Goal: Transaction & Acquisition: Purchase product/service

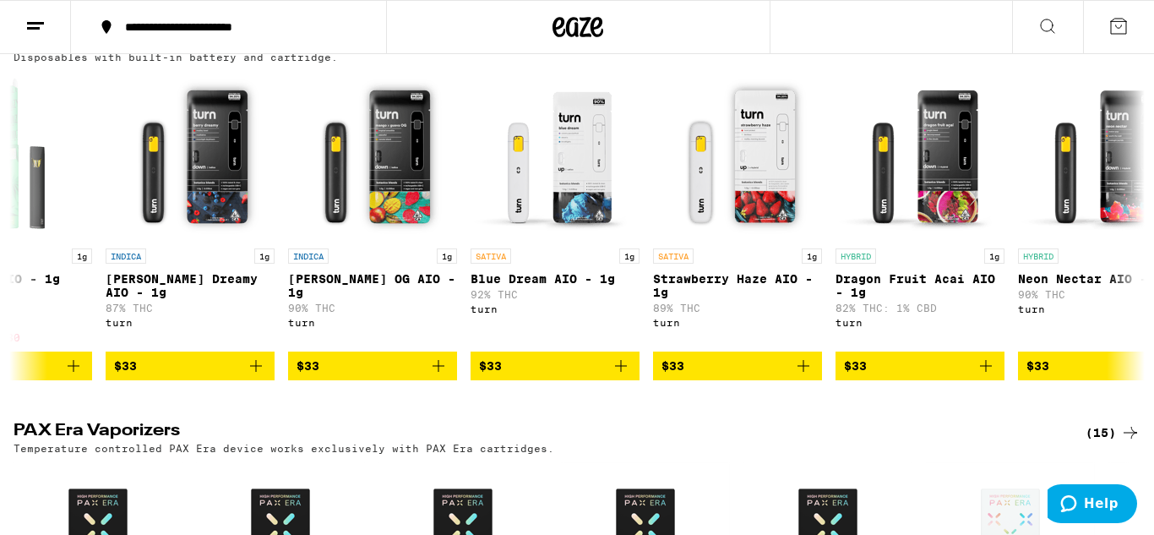
scroll to position [0, 10473]
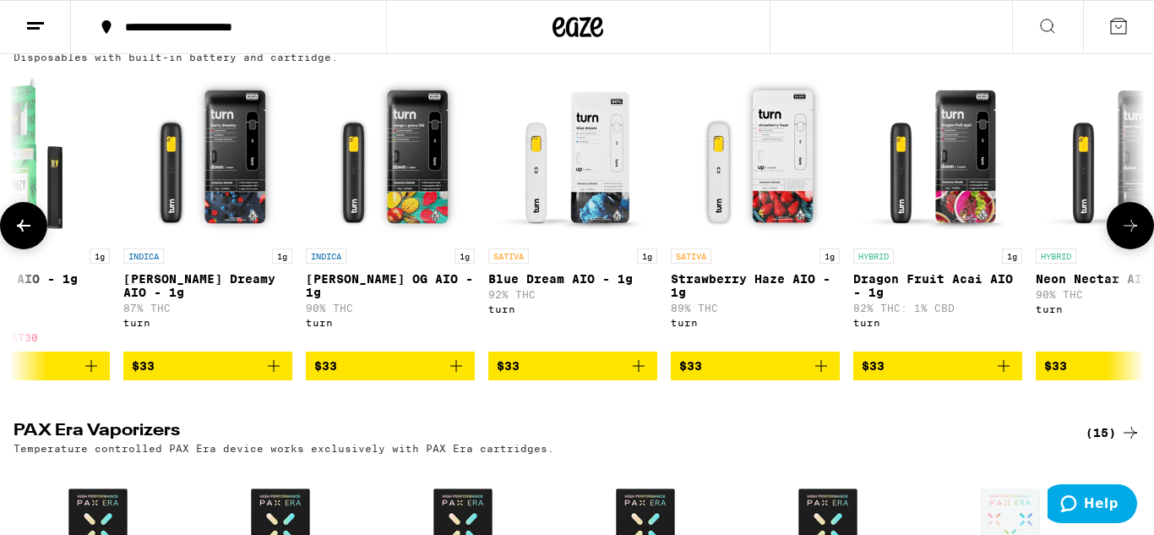
click at [615, 200] on img "Open page for Blue Dream AIO - 1g from turn" at bounding box center [572, 155] width 169 height 169
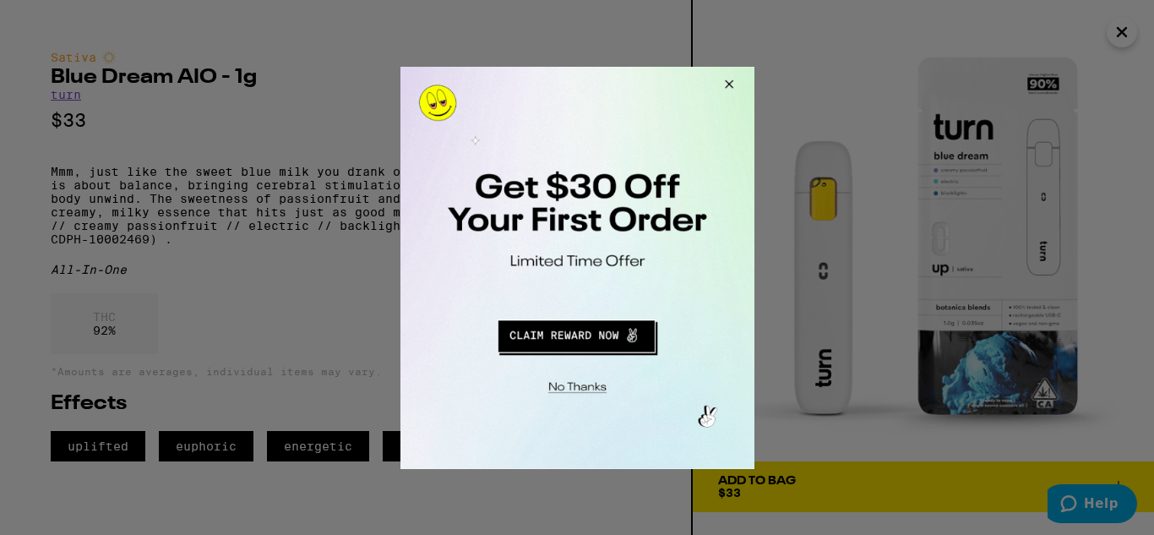
click at [628, 331] on button "Redirect to URL" at bounding box center [575, 333] width 294 height 41
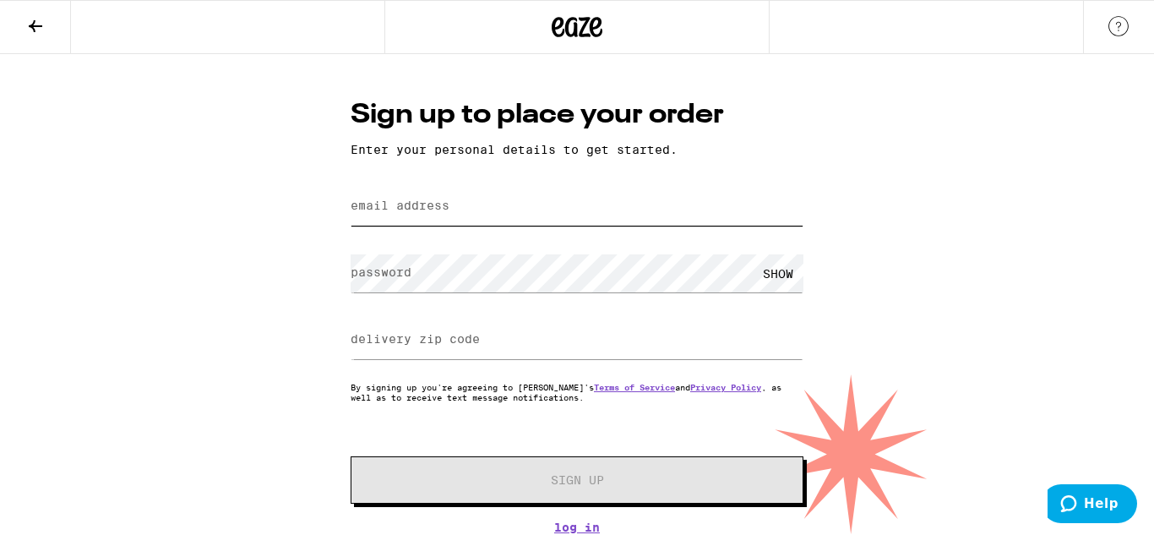
click at [581, 194] on input "email address" at bounding box center [577, 207] width 453 height 38
type input "[EMAIL_ADDRESS][DOMAIN_NAME]"
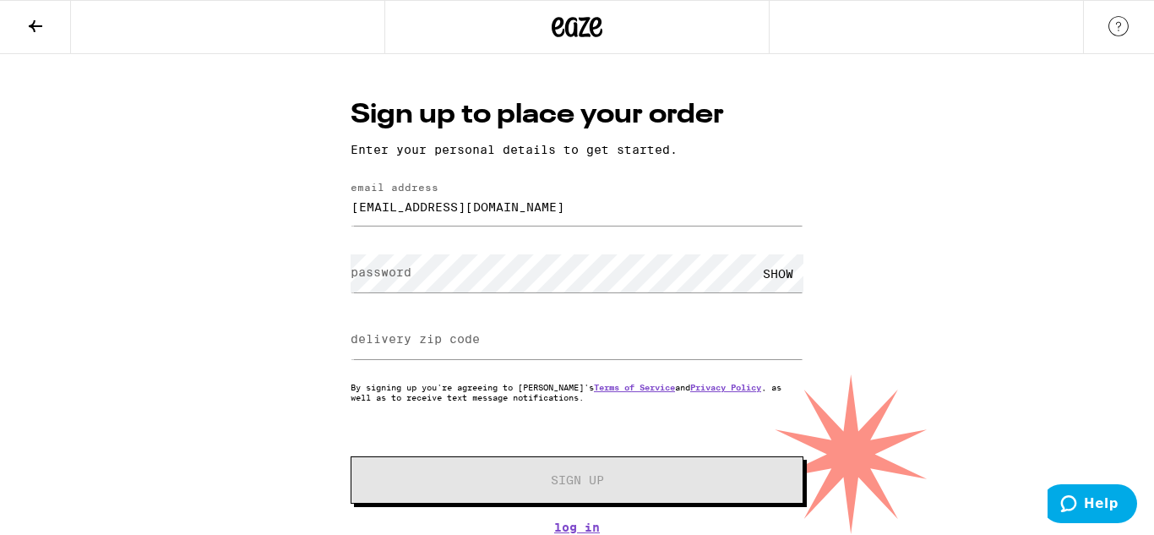
click at [379, 267] on label "password" at bounding box center [381, 272] width 61 height 14
click at [784, 278] on div "SHOW" at bounding box center [778, 273] width 51 height 38
click at [692, 340] on input "delivery zip code" at bounding box center [577, 340] width 453 height 38
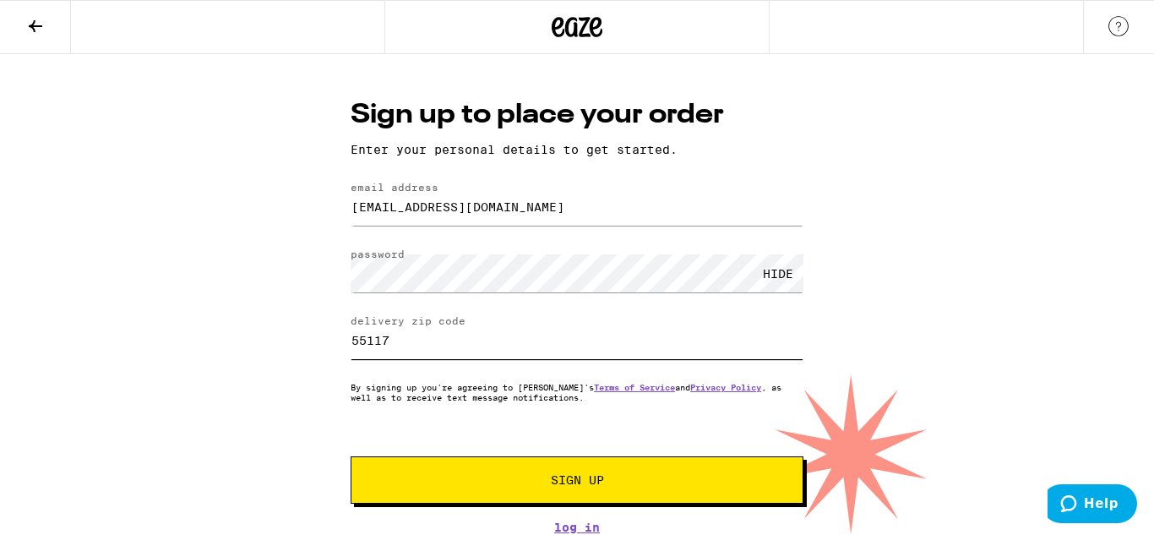
type input "55117"
click at [729, 492] on button "Sign Up" at bounding box center [577, 479] width 453 height 47
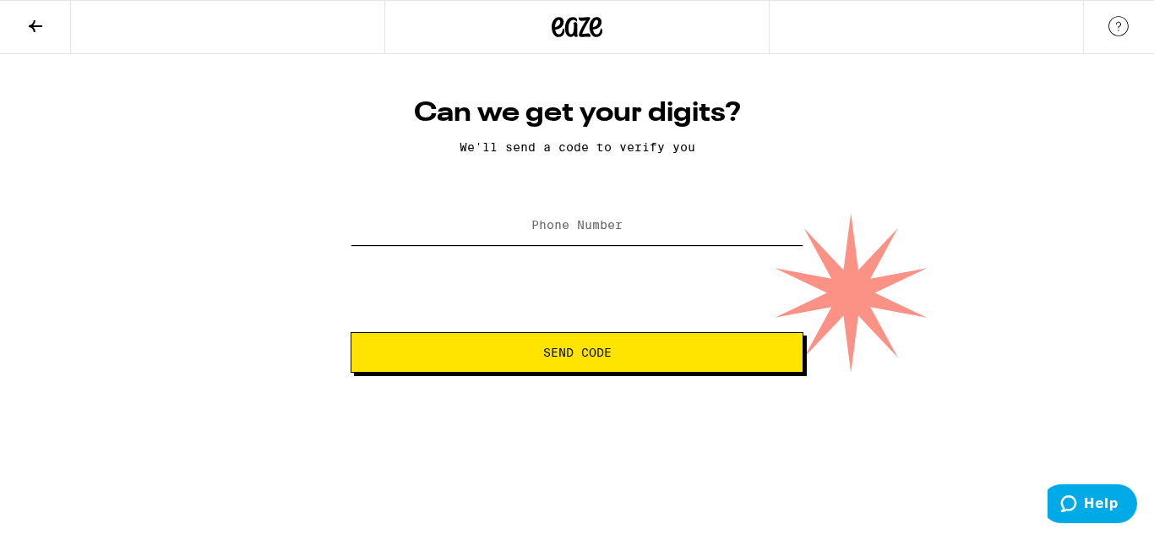
click at [727, 215] on input "Phone Number" at bounding box center [577, 226] width 453 height 38
type input "[PHONE_NUMBER]"
click at [678, 346] on button "Send Code" at bounding box center [577, 352] width 453 height 41
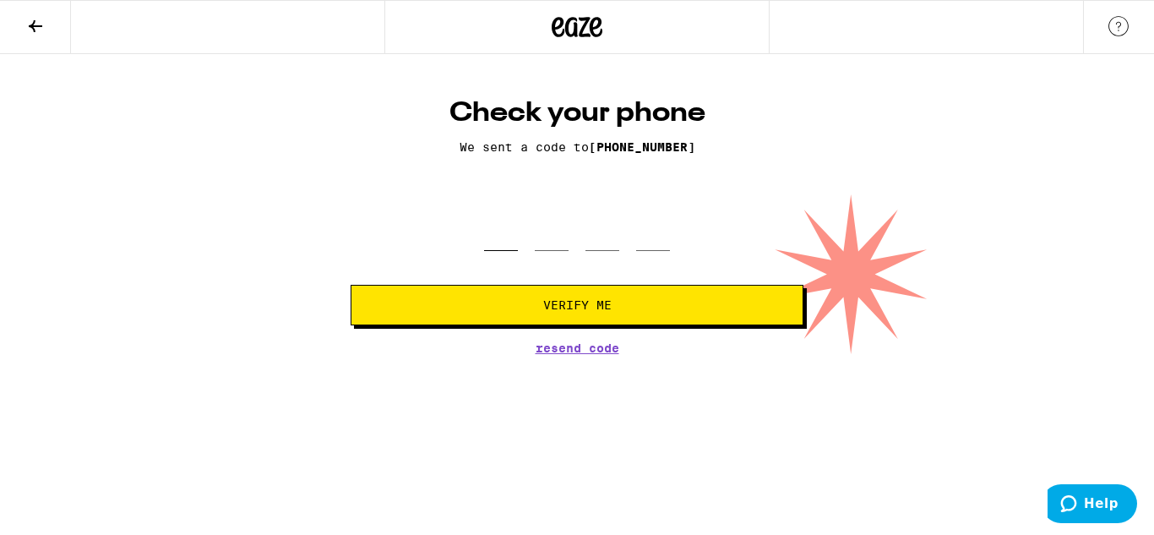
click at [499, 229] on input "tel" at bounding box center [501, 226] width 34 height 50
type input "3"
type input "6"
type input "9"
type input "6"
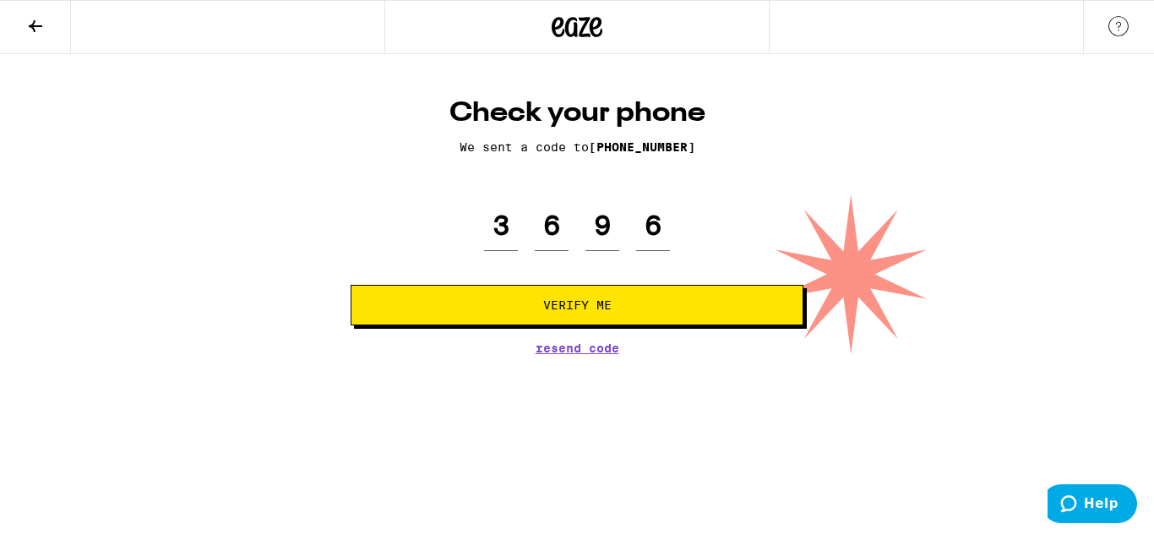
click at [449, 325] on button "Verify Me" at bounding box center [577, 305] width 453 height 41
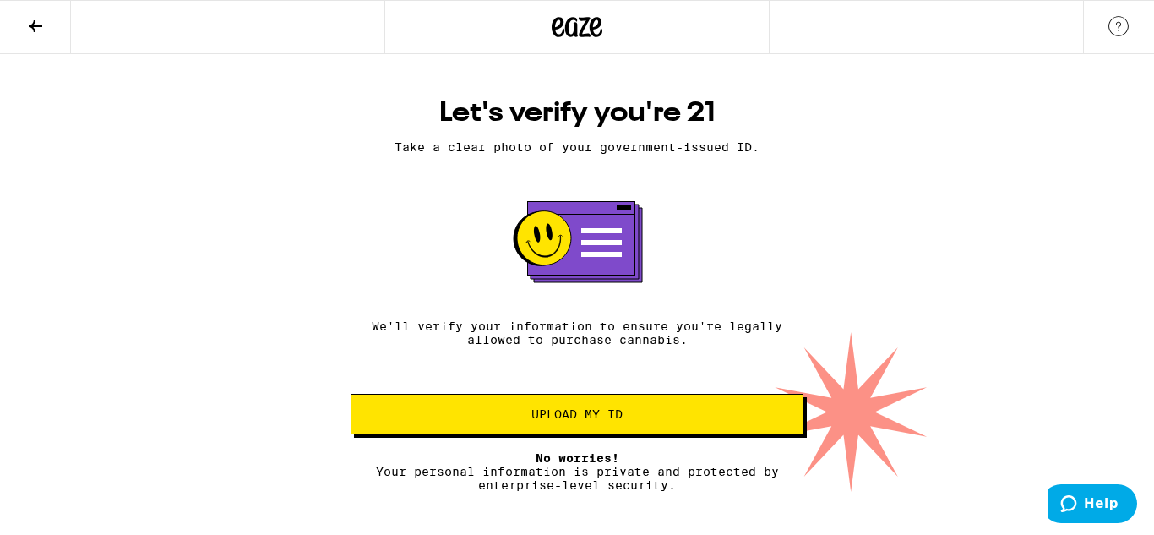
click at [489, 420] on span "Upload my ID" at bounding box center [577, 414] width 424 height 12
click at [621, 237] on rect at bounding box center [580, 238] width 107 height 73
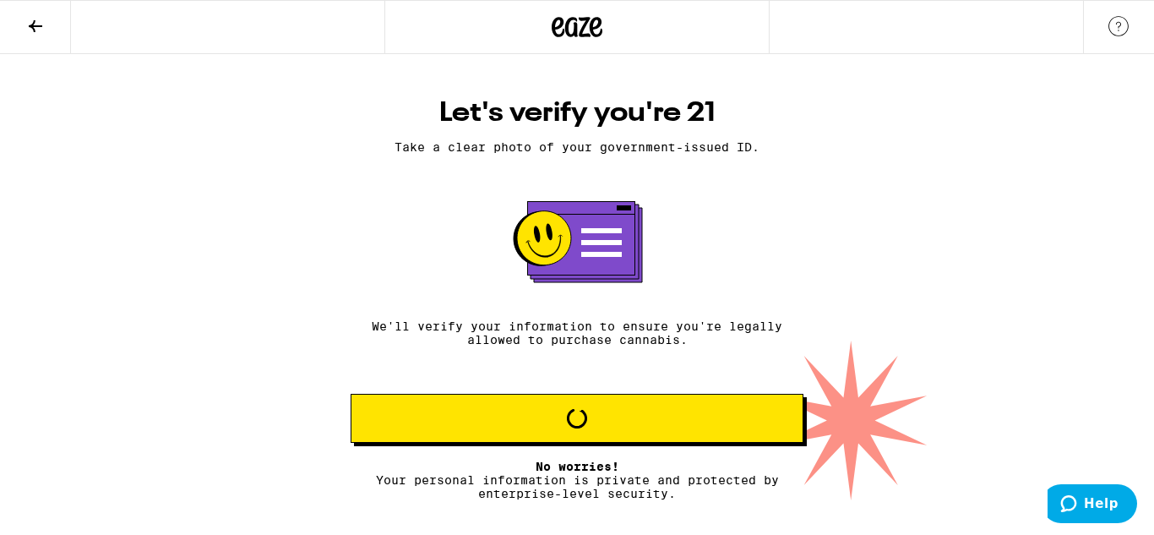
click at [550, 342] on p "We'll verify your information to ensure you're legally allowed to purchase cann…" at bounding box center [577, 332] width 453 height 27
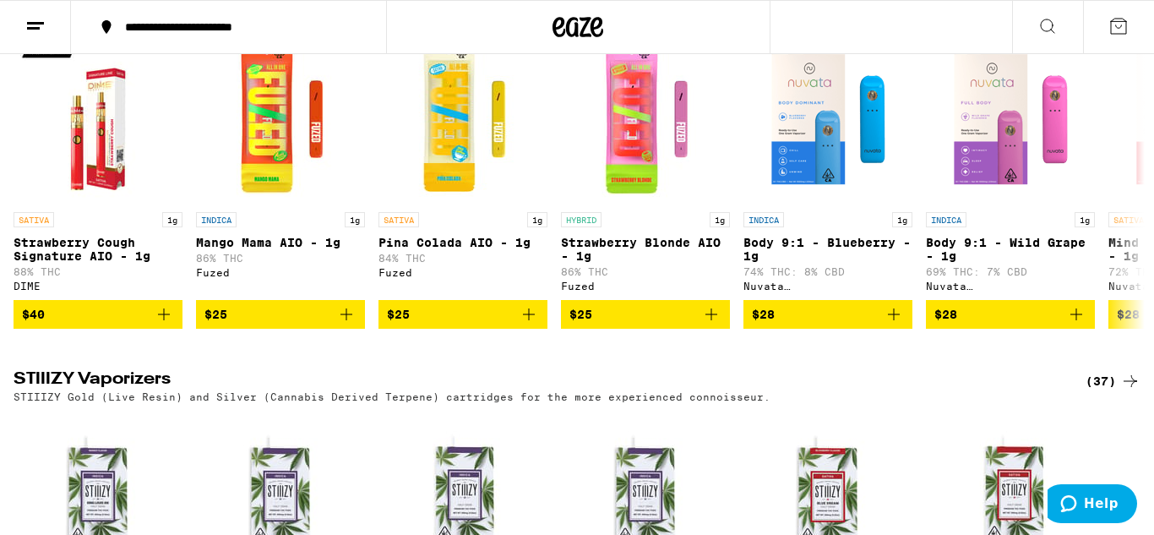
scroll to position [2553, 0]
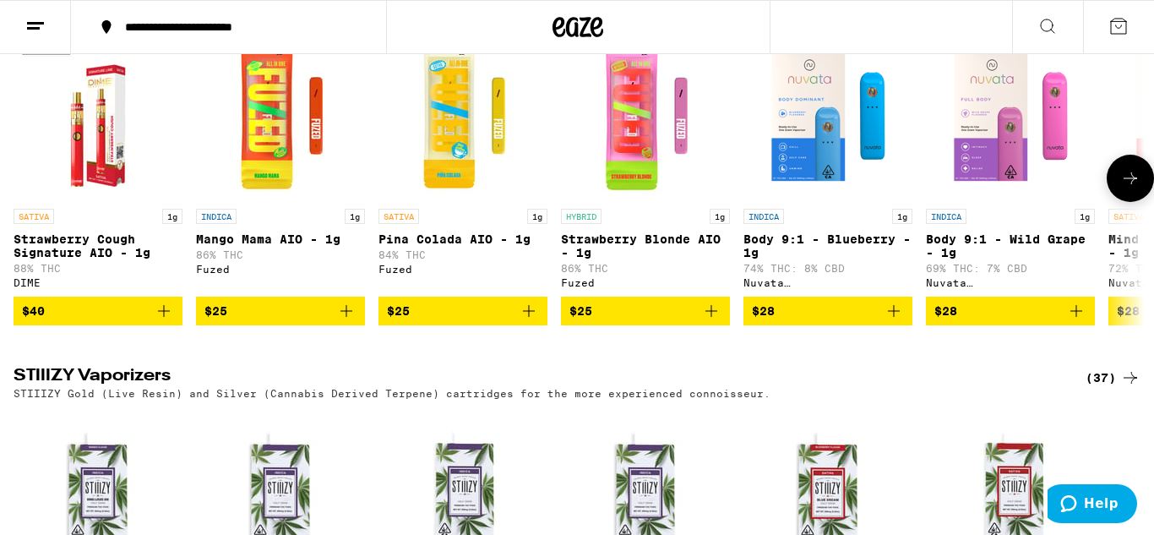
click at [459, 200] on img "Open page for Pina Colada AIO - 1g from Fuzed" at bounding box center [462, 115] width 169 height 169
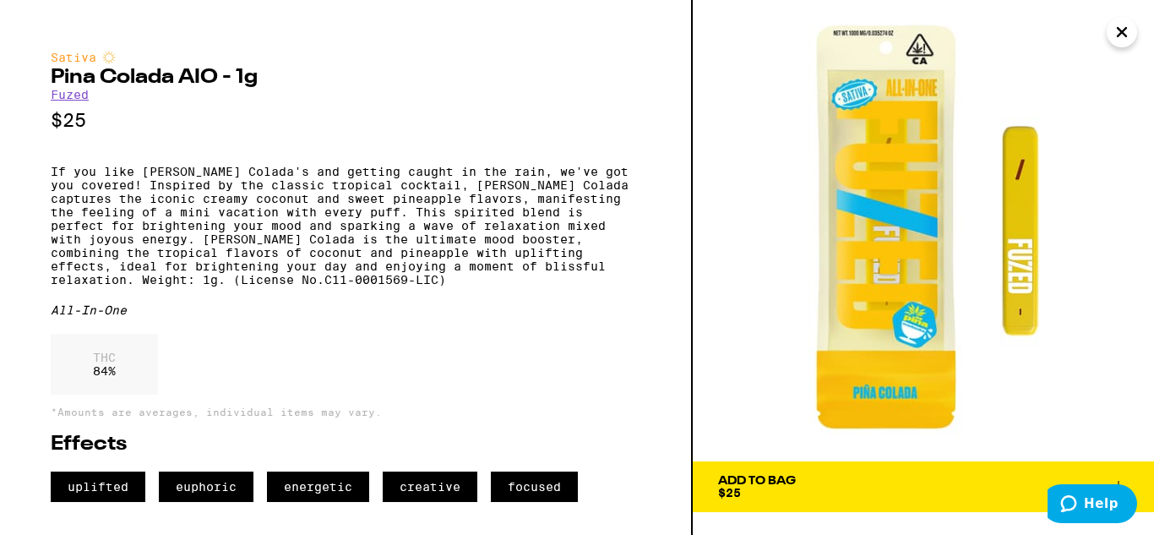
click at [910, 308] on img at bounding box center [923, 230] width 461 height 461
click at [1014, 272] on img at bounding box center [923, 230] width 461 height 461
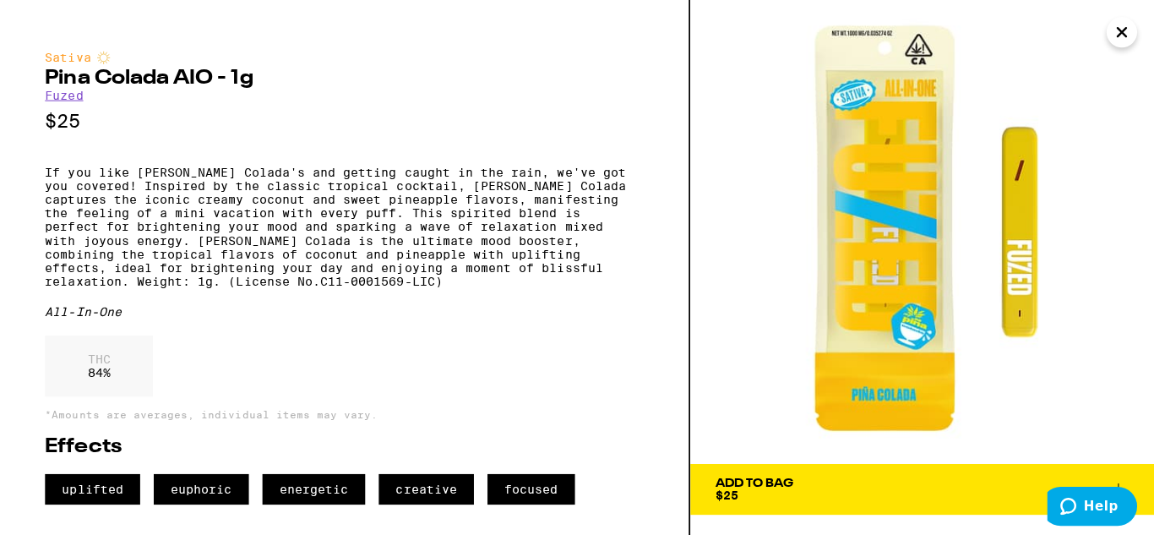
scroll to position [2553, 0]
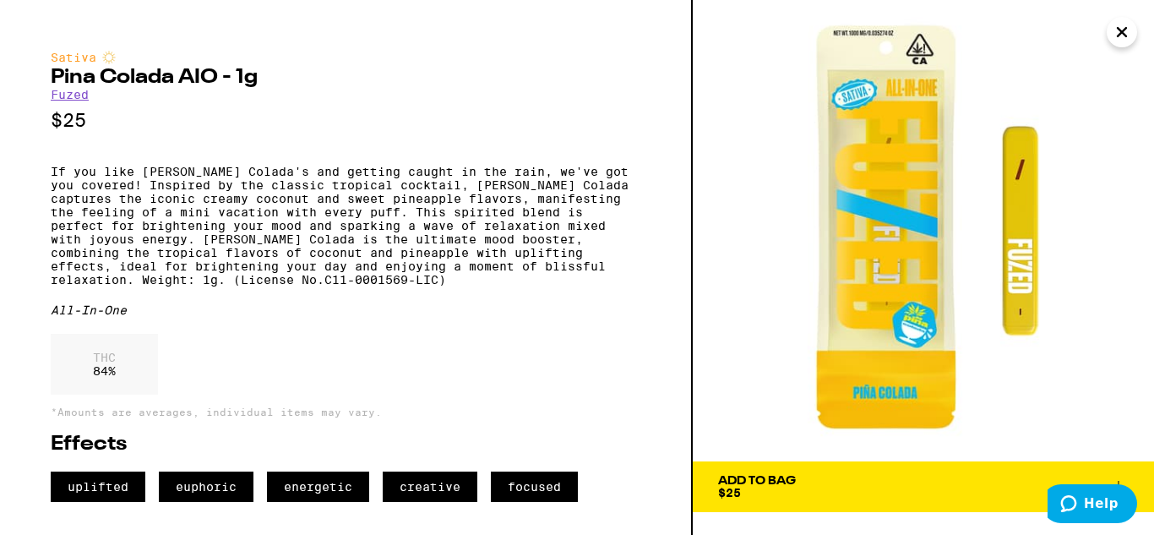
click at [0, 35] on div "Sativa [PERSON_NAME] Colada AIO - 1g Fuzed $25 If you like [PERSON_NAME] Colada…" at bounding box center [346, 267] width 693 height 535
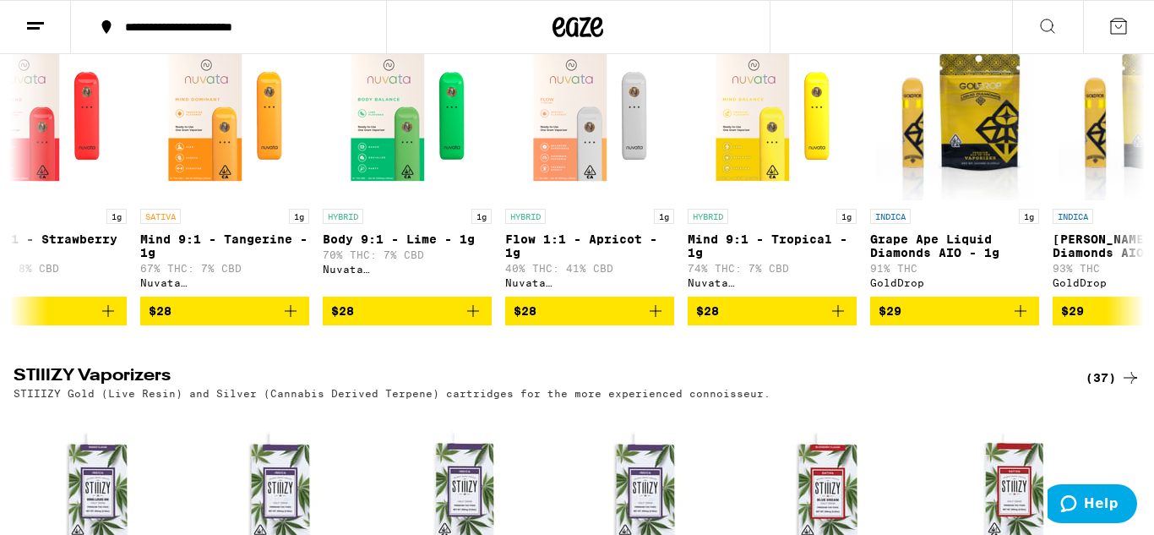
scroll to position [0, 1154]
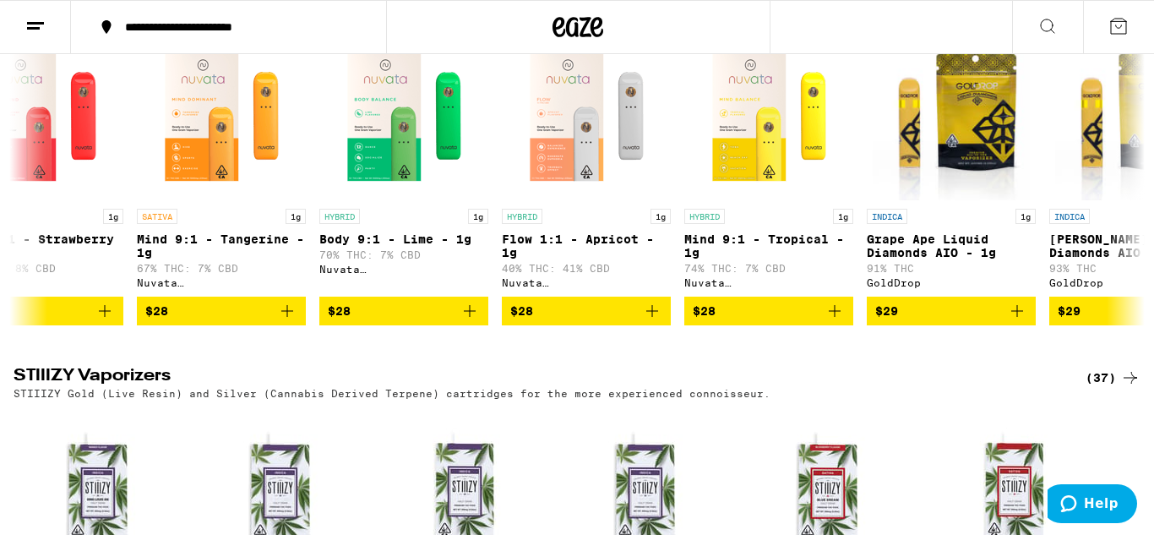
click at [204, 325] on button "$28" at bounding box center [221, 311] width 169 height 29
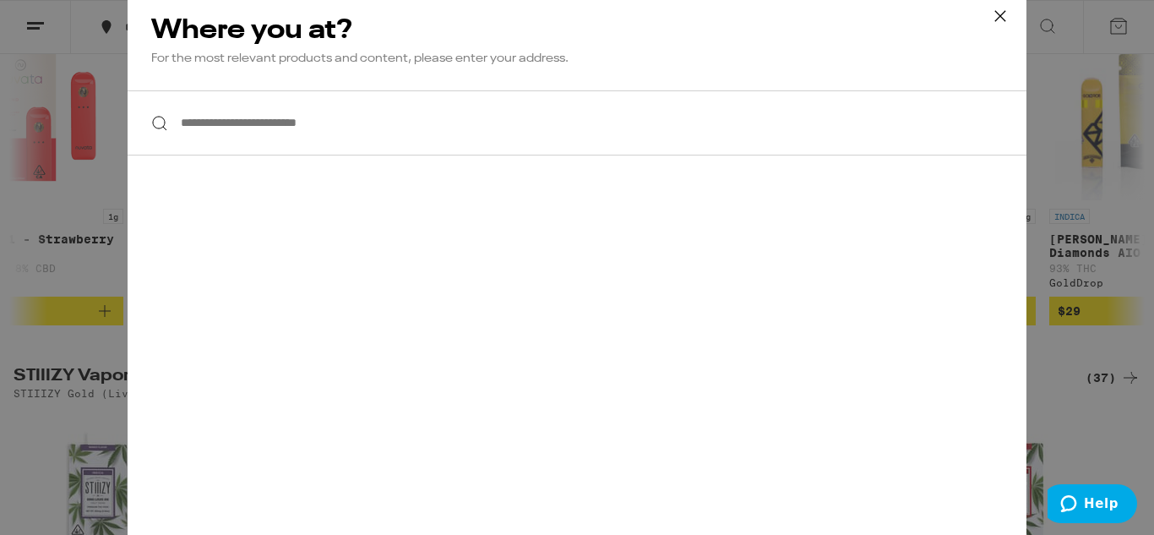
click at [998, 13] on icon at bounding box center [1000, 15] width 25 height 25
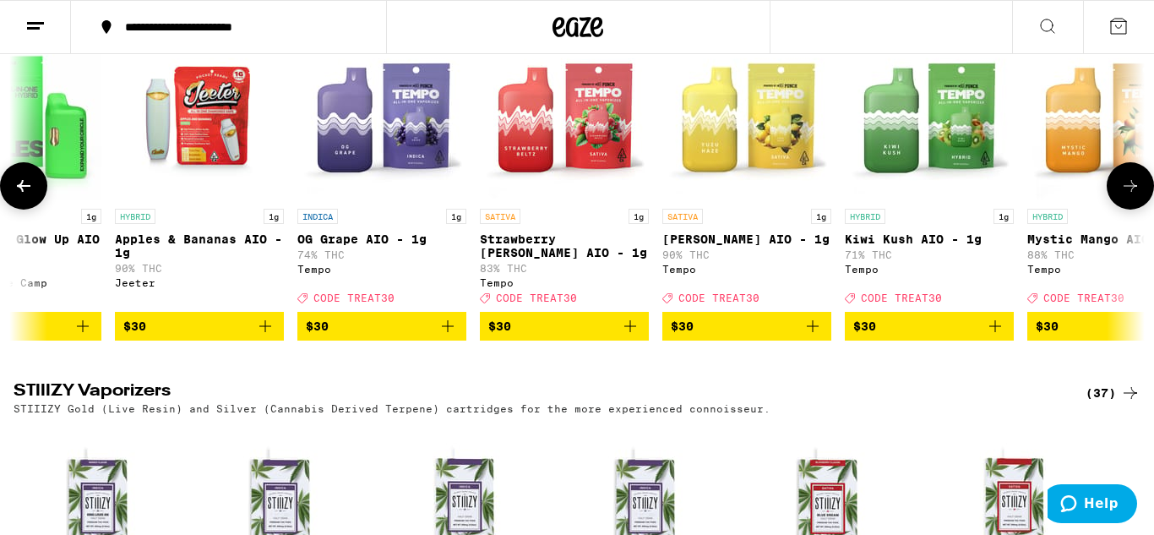
scroll to position [0, 5740]
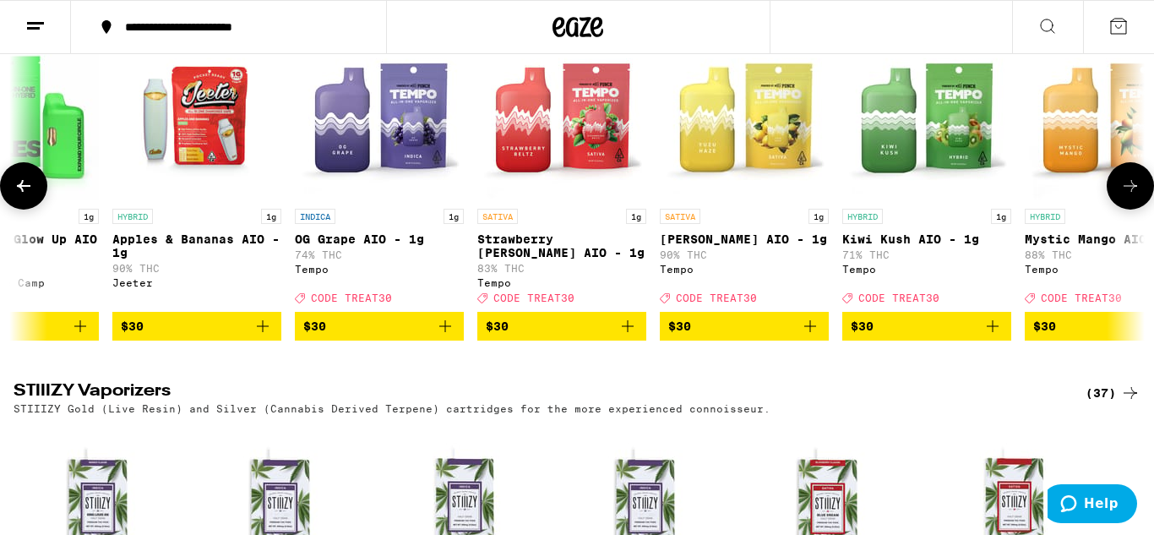
click at [714, 303] on span "CODE TREAT30" at bounding box center [716, 297] width 81 height 11
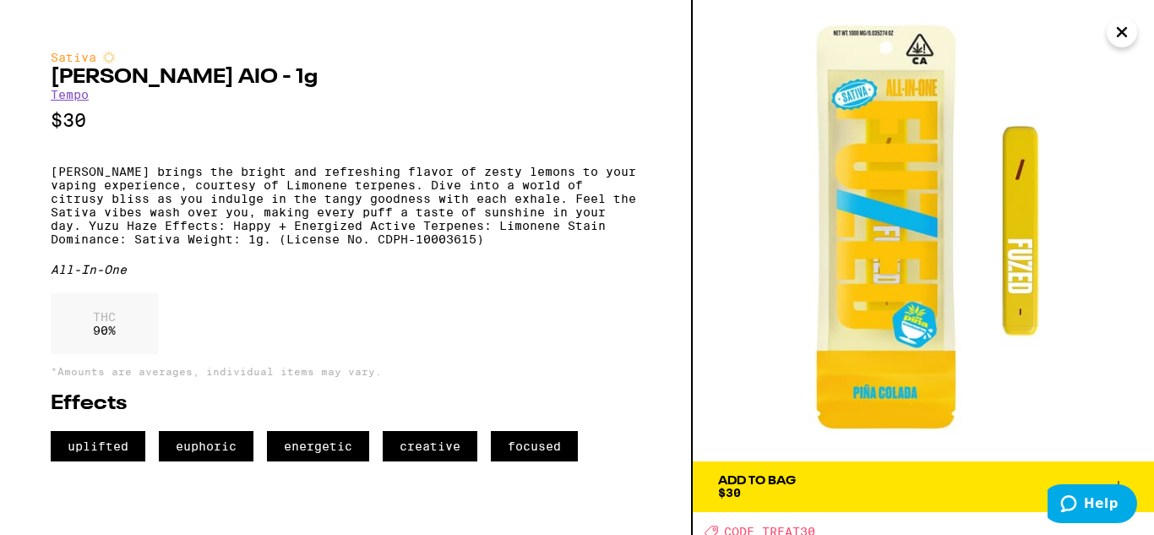
scroll to position [6, 0]
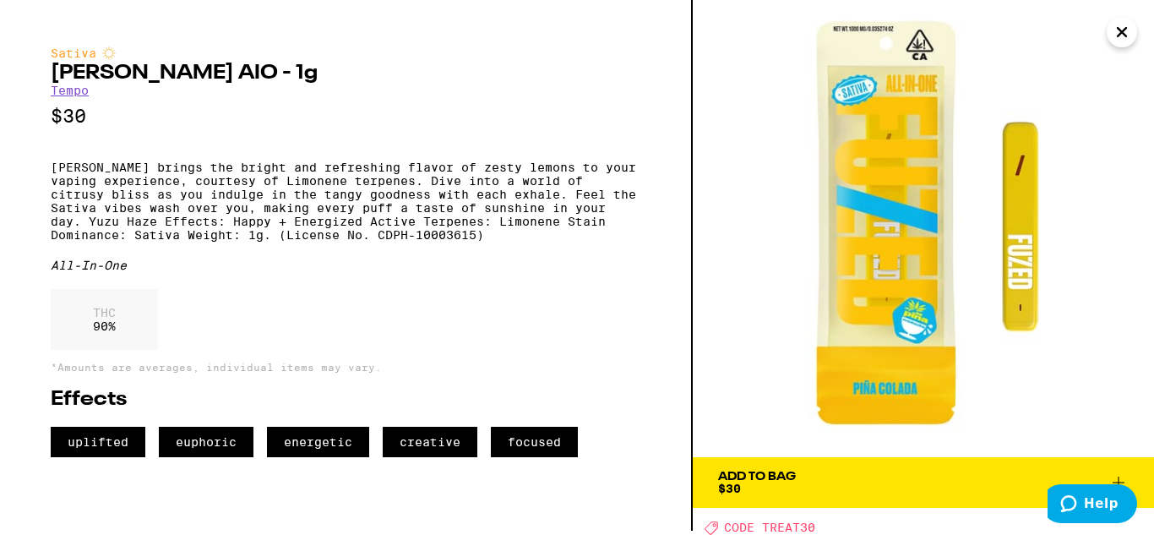
click at [1112, 39] on icon "Close" at bounding box center [1122, 31] width 20 height 25
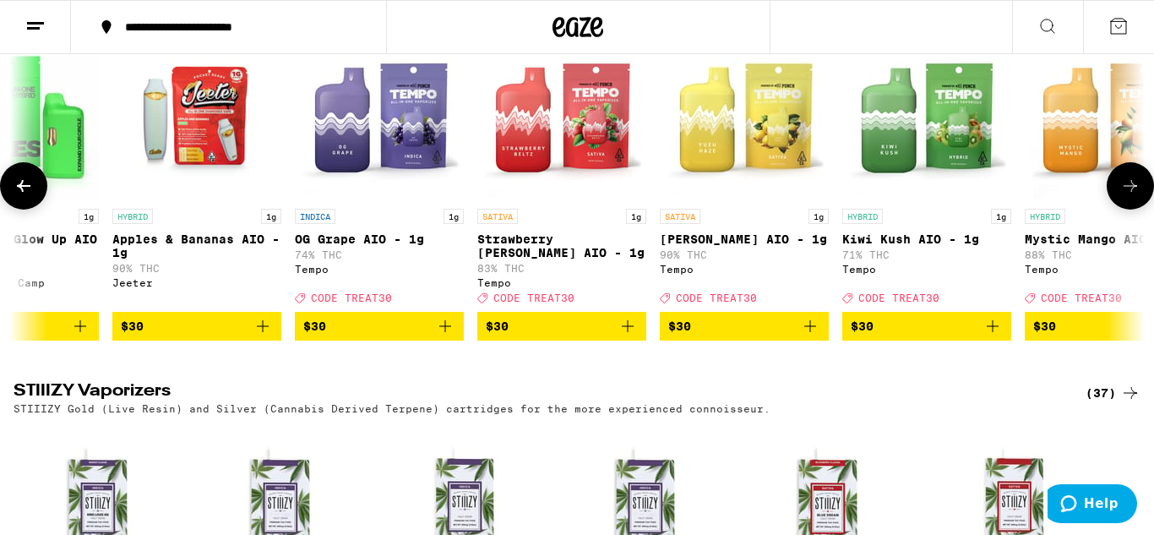
click at [741, 200] on img "Open page for Yuzu Haze AIO - 1g from Tempo" at bounding box center [744, 115] width 169 height 169
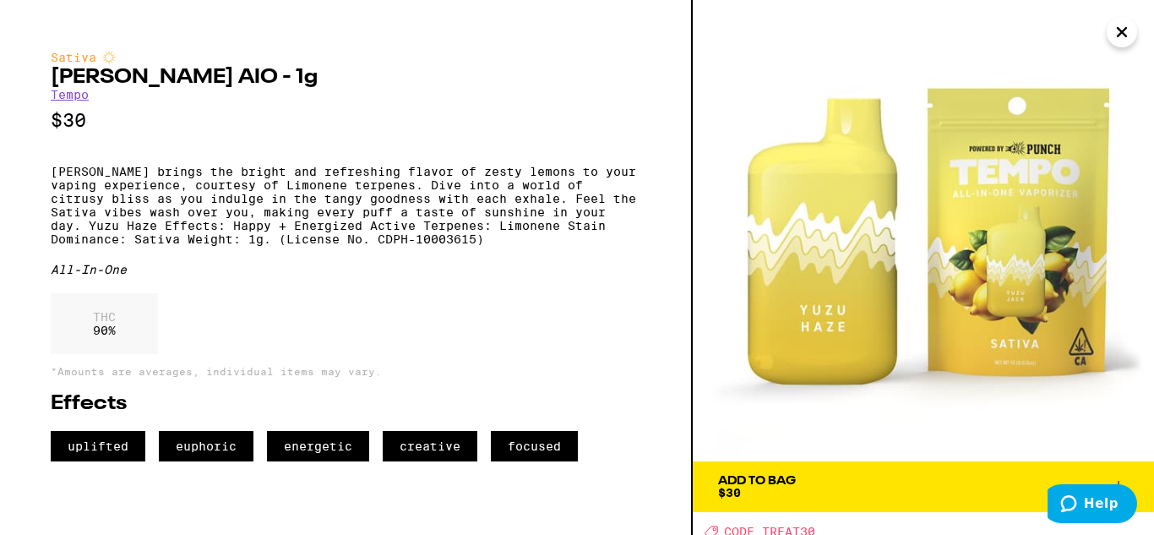
click at [787, 527] on span "CODE TREAT30" at bounding box center [769, 532] width 91 height 14
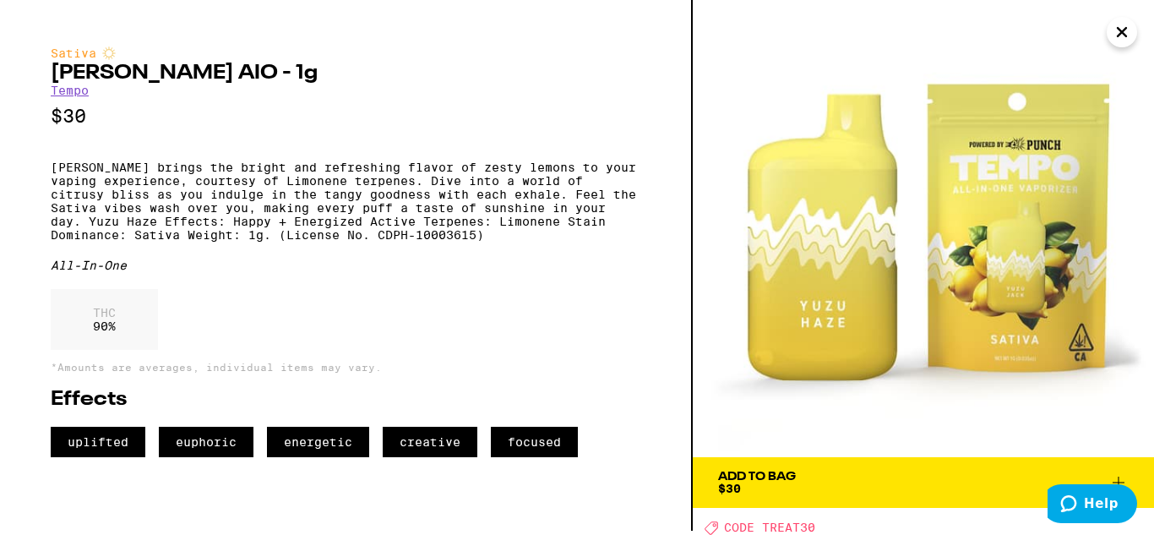
click at [727, 521] on span "CODE TREAT30" at bounding box center [769, 528] width 91 height 14
click at [781, 526] on span "CODE TREAT30" at bounding box center [769, 528] width 91 height 14
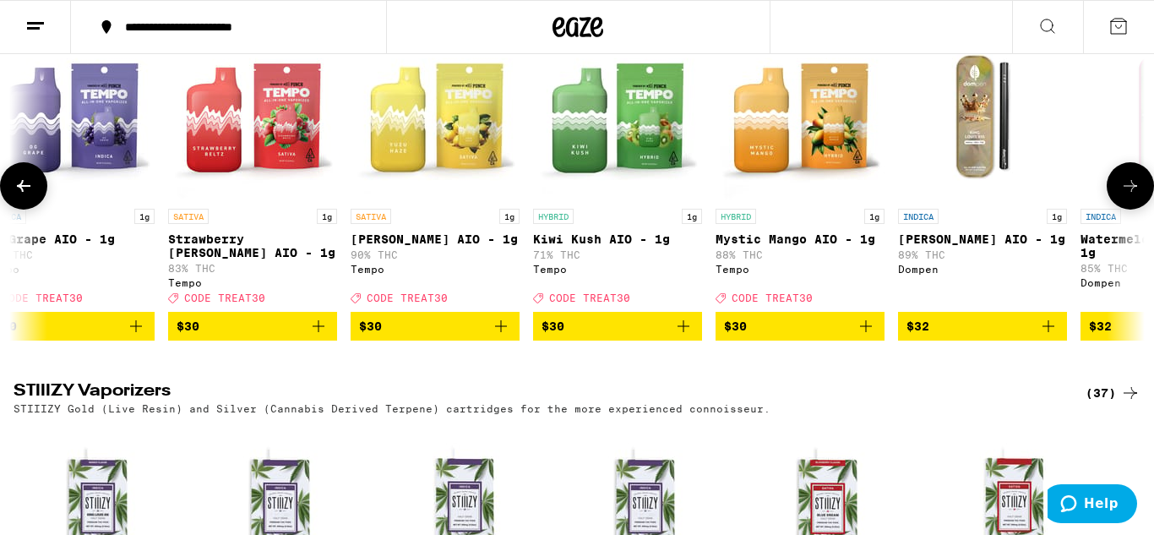
scroll to position [0, 6042]
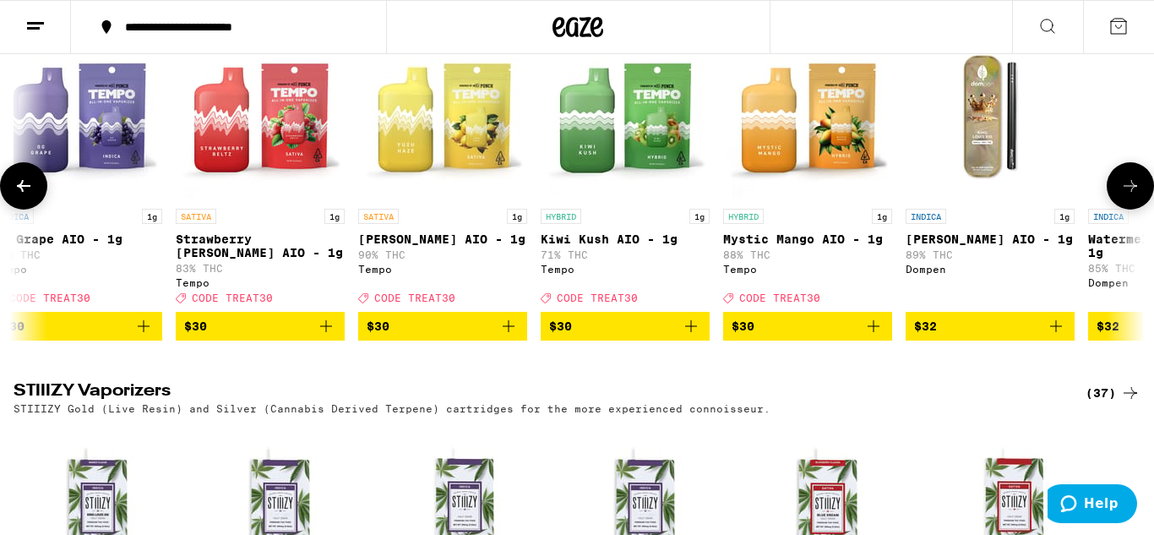
click at [505, 336] on icon "Add to bag" at bounding box center [508, 326] width 20 height 20
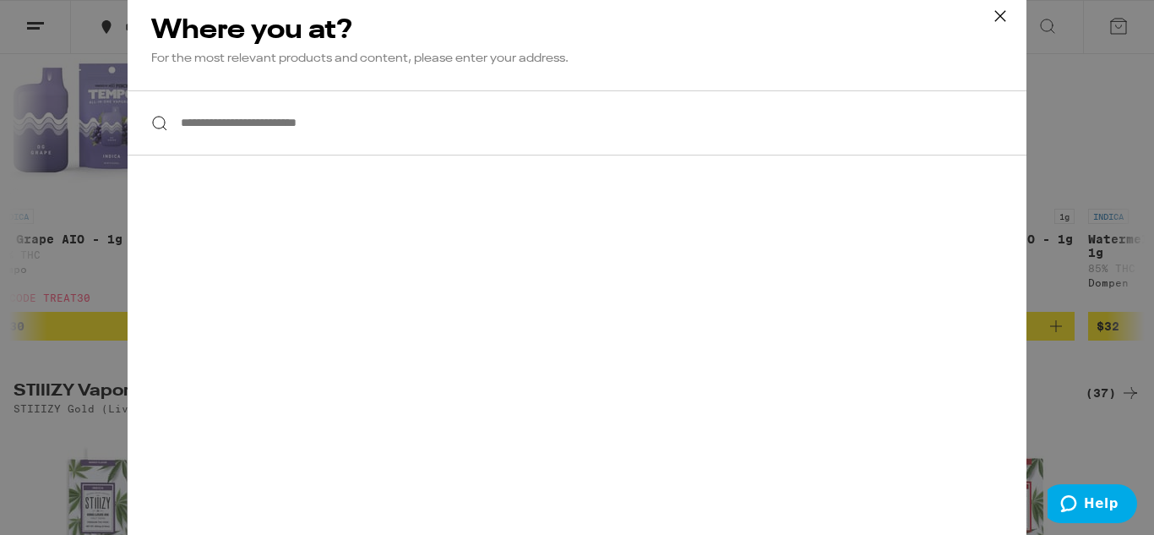
click at [445, 126] on input "**********" at bounding box center [577, 122] width 899 height 65
type input "*****"
click at [160, 127] on div "*****" at bounding box center [577, 122] width 899 height 65
click at [999, 22] on icon at bounding box center [1000, 15] width 25 height 25
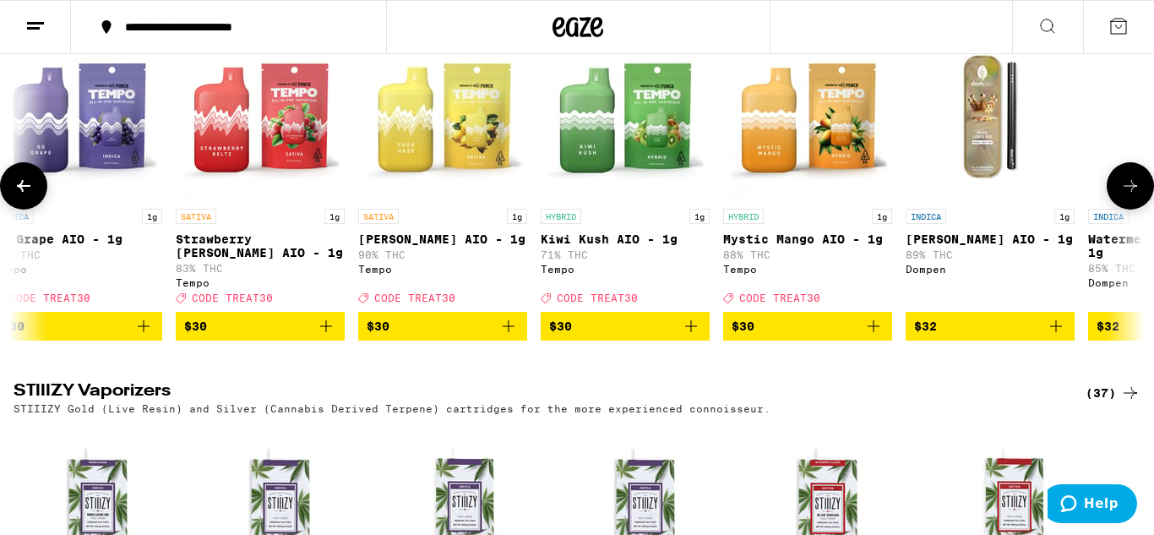
click at [509, 336] on icon "Add to bag" at bounding box center [508, 326] width 20 height 20
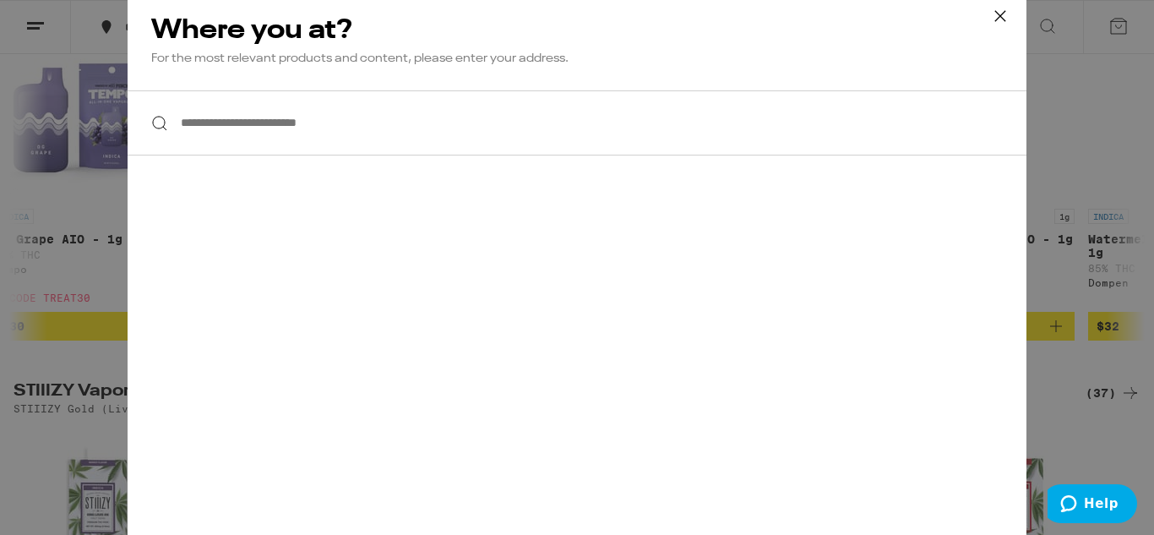
click at [1005, 11] on icon at bounding box center [1000, 15] width 10 height 10
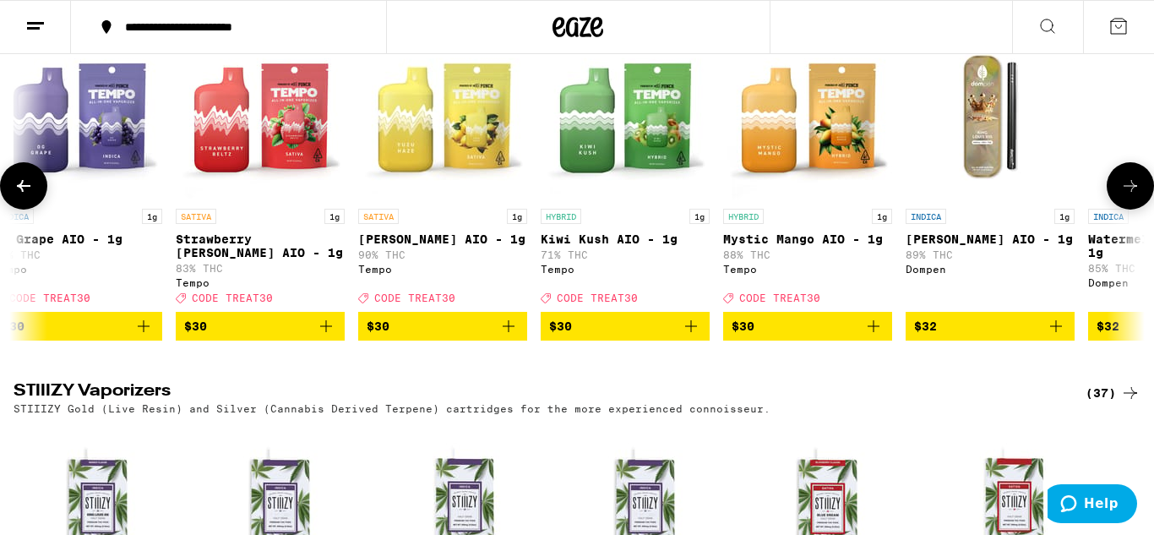
click at [470, 200] on img "Open page for Yuzu Haze AIO - 1g from Tempo" at bounding box center [442, 115] width 169 height 169
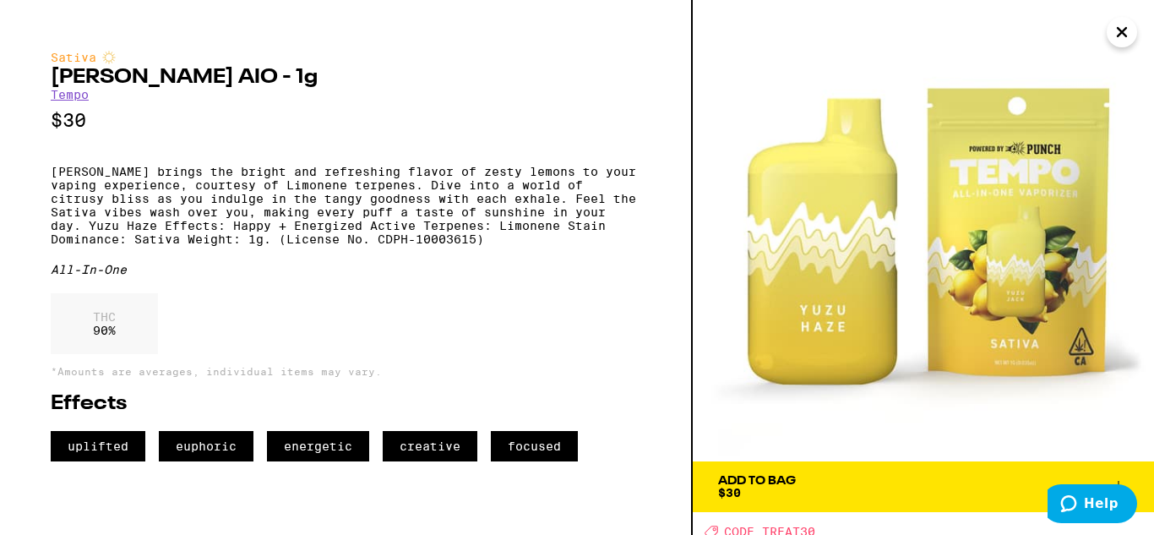
scroll to position [6, 0]
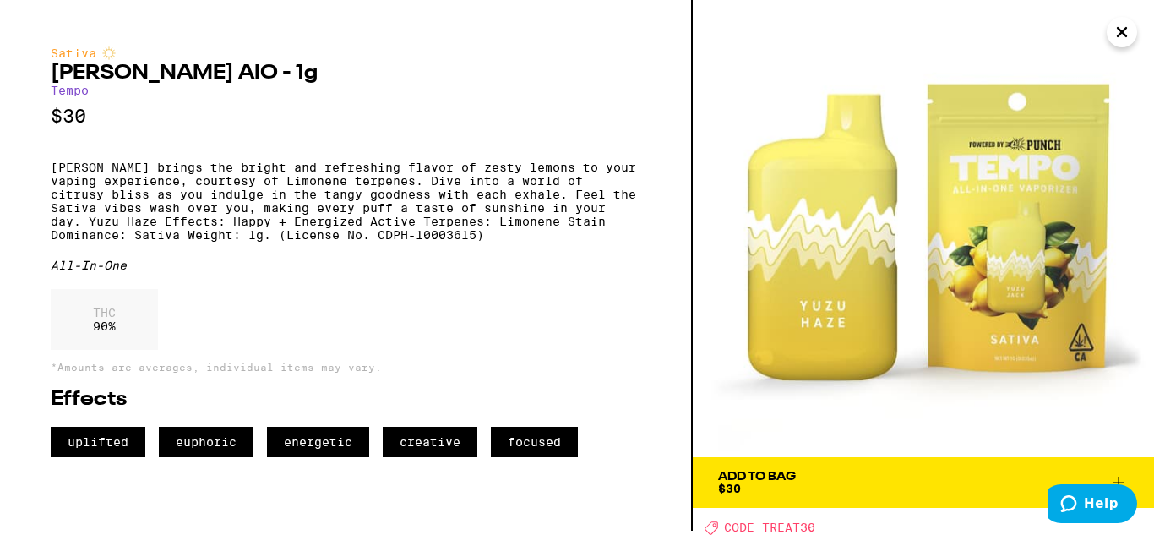
click at [767, 474] on div "Add To Bag" at bounding box center [757, 477] width 78 height 12
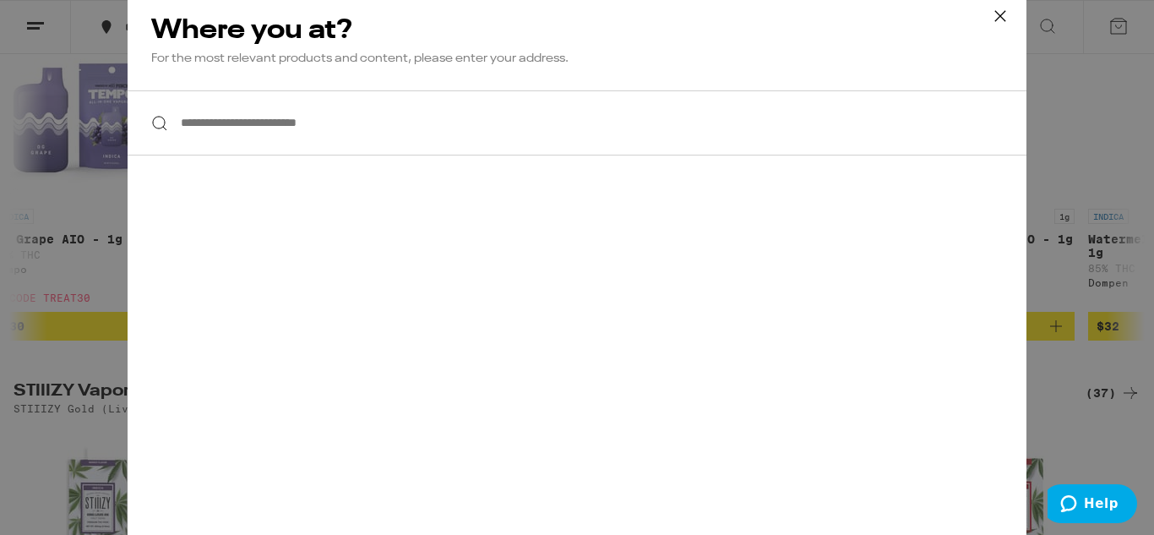
click at [478, 133] on input "**********" at bounding box center [577, 122] width 899 height 65
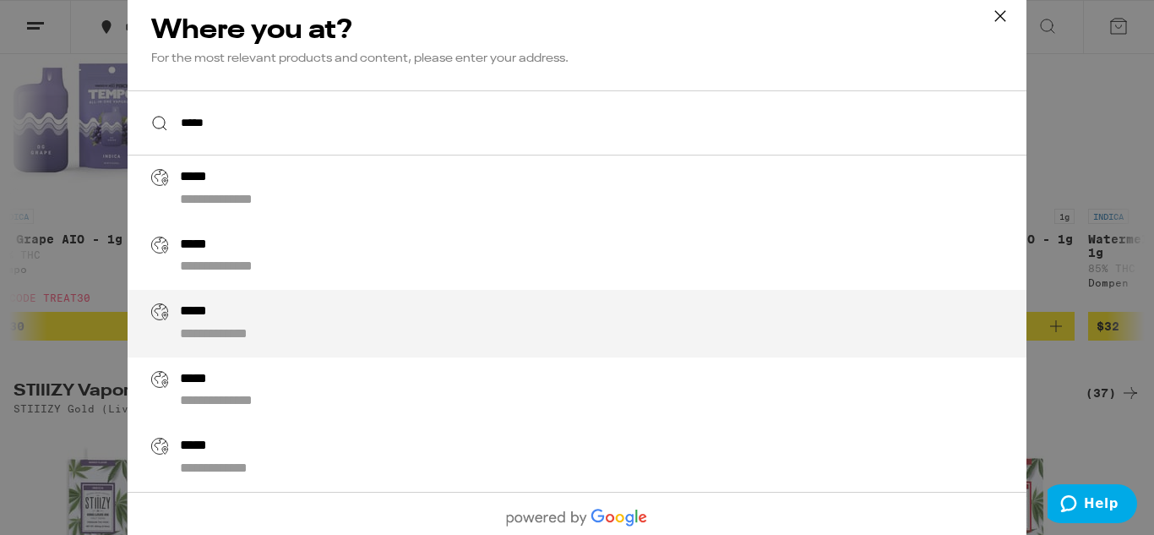
click at [284, 317] on div "**********" at bounding box center [611, 323] width 862 height 41
type input "**********"
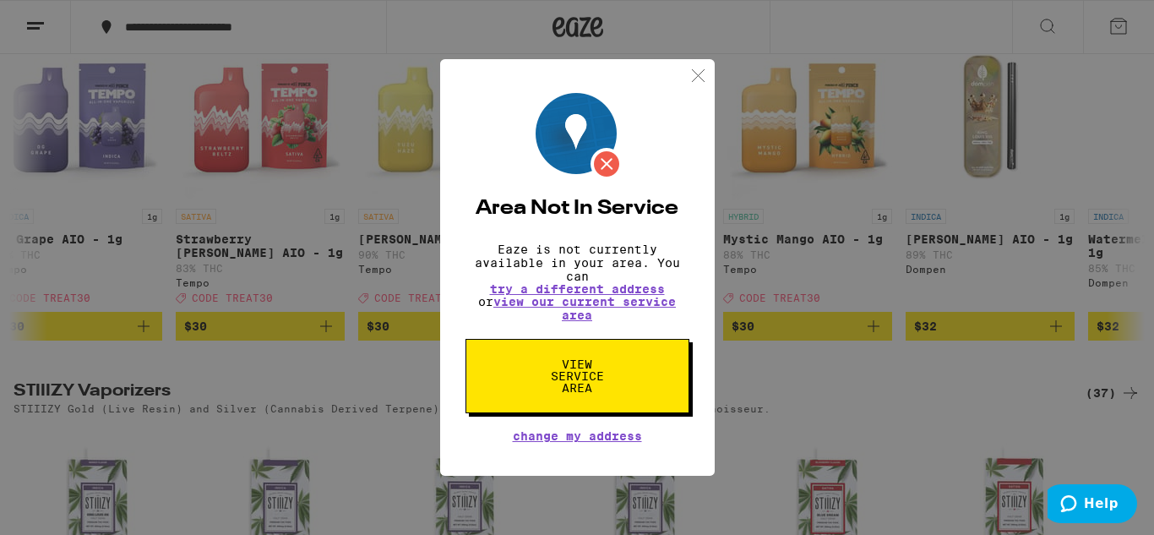
click at [699, 73] on img at bounding box center [698, 75] width 21 height 21
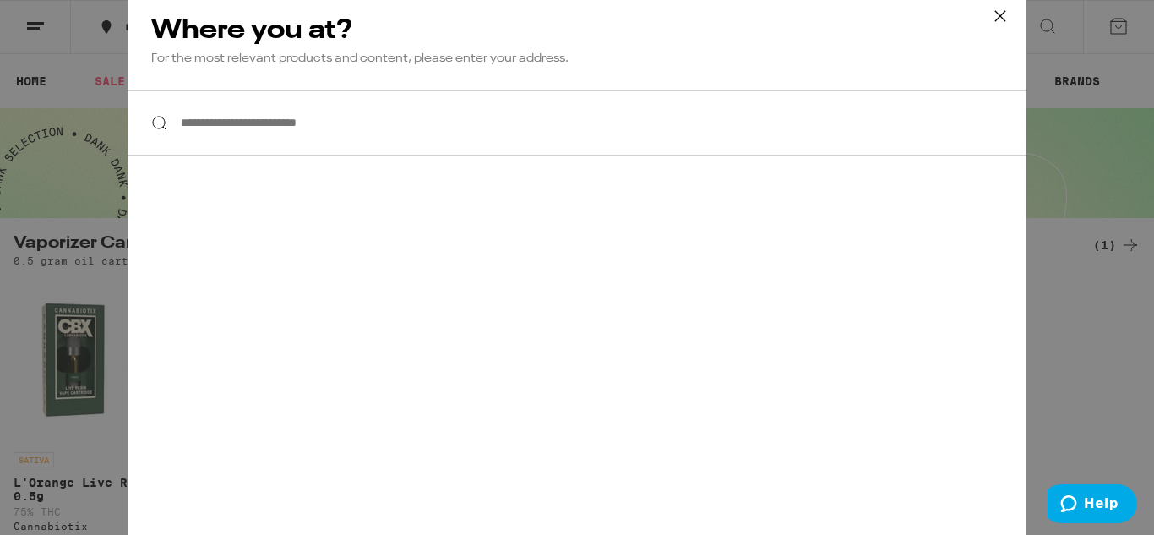
click at [249, 127] on input "**********" at bounding box center [577, 122] width 899 height 65
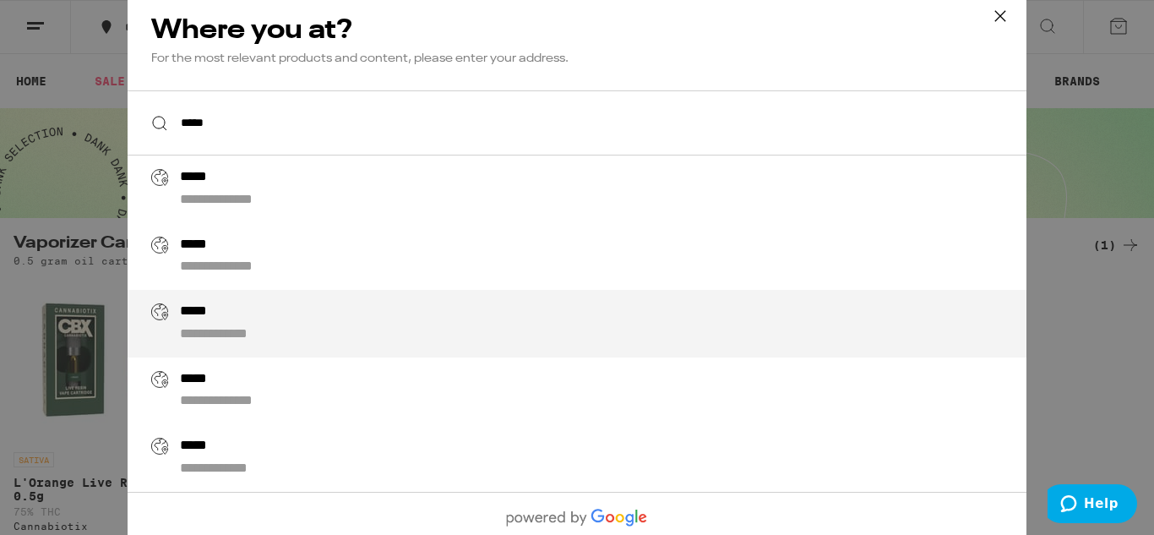
click at [253, 321] on div "**********" at bounding box center [611, 323] width 862 height 41
type input "**********"
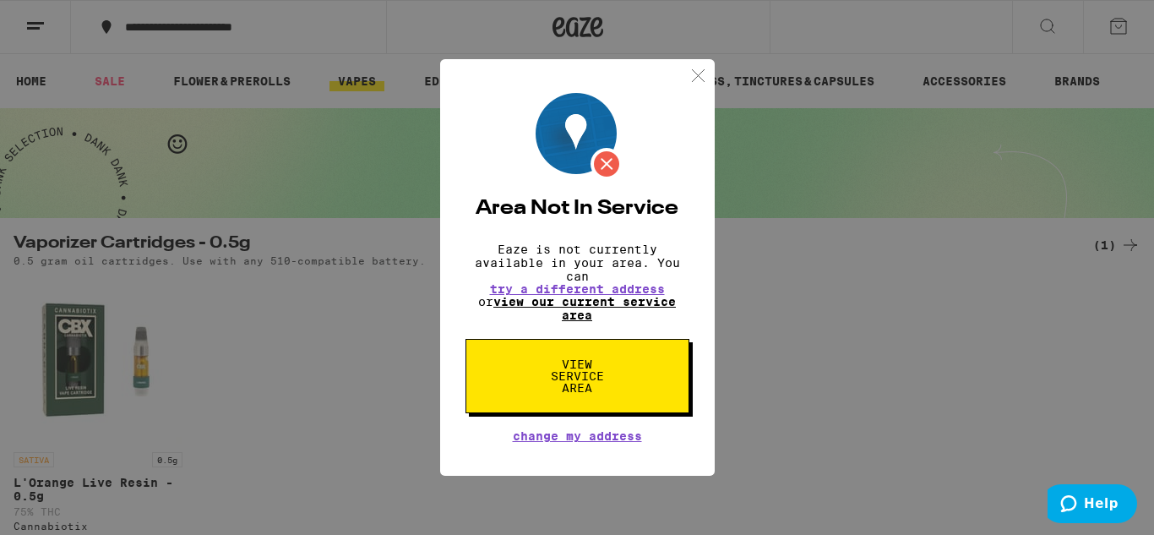
click at [590, 304] on link "view our current service area" at bounding box center [584, 308] width 182 height 27
